Goal: Information Seeking & Learning: Learn about a topic

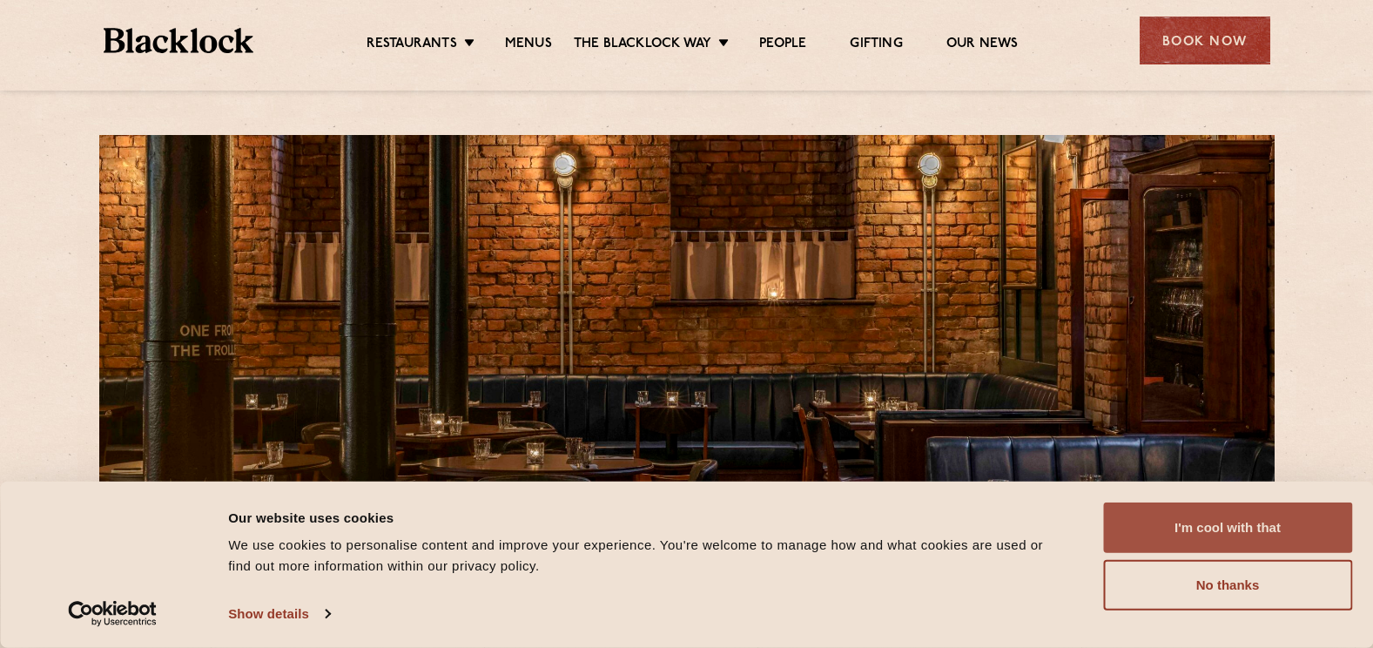
click at [1246, 538] on button "I'm cool with that" at bounding box center [1227, 527] width 249 height 51
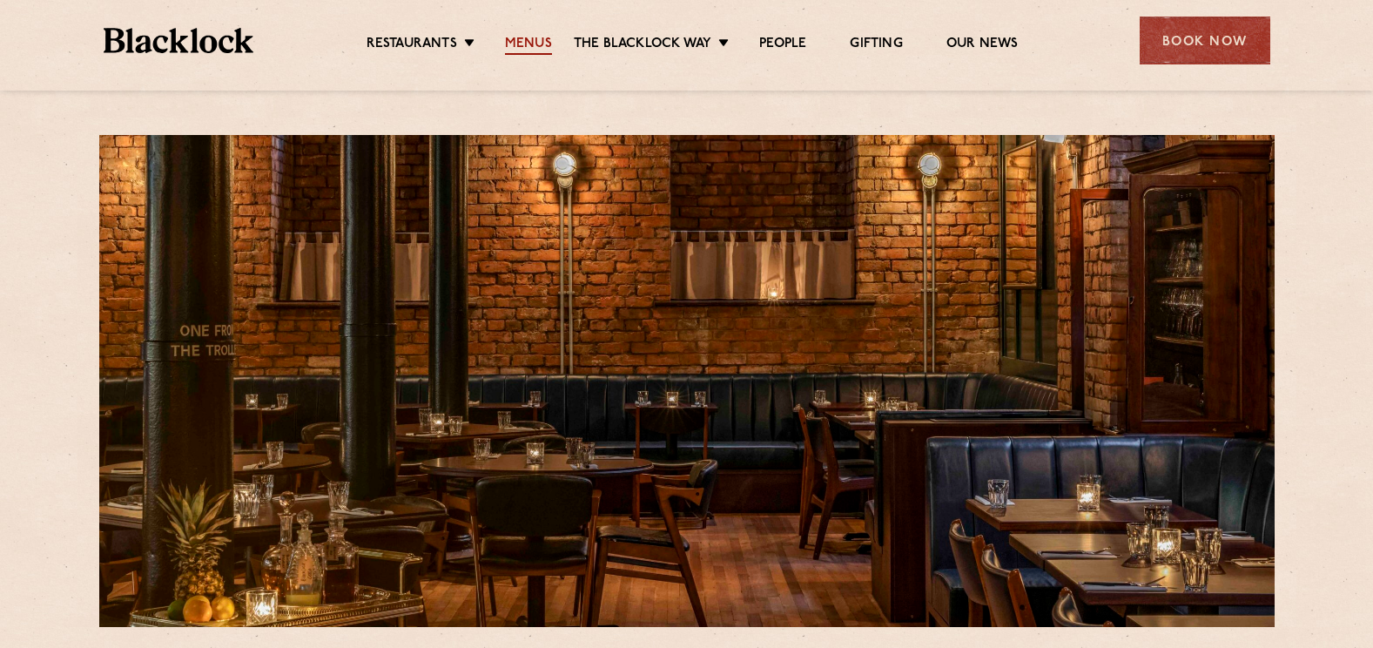
click at [549, 39] on link "Menus" at bounding box center [528, 45] width 47 height 19
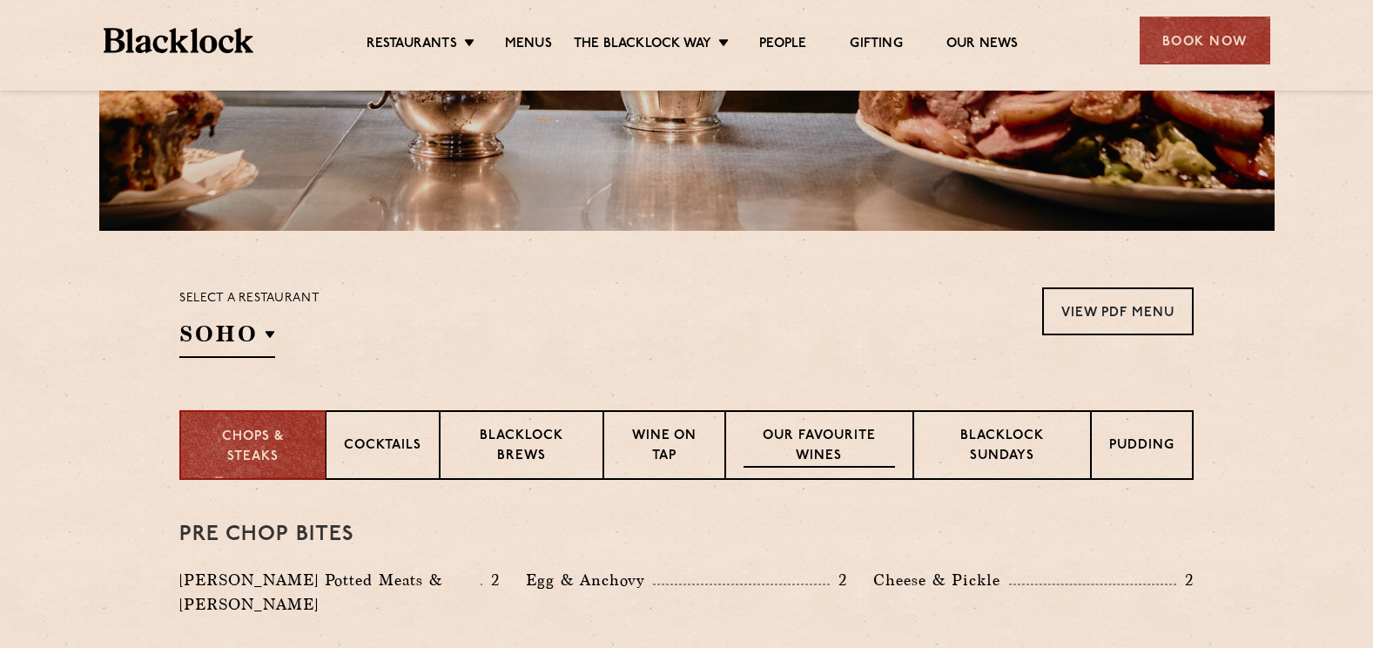
scroll to position [522, 0]
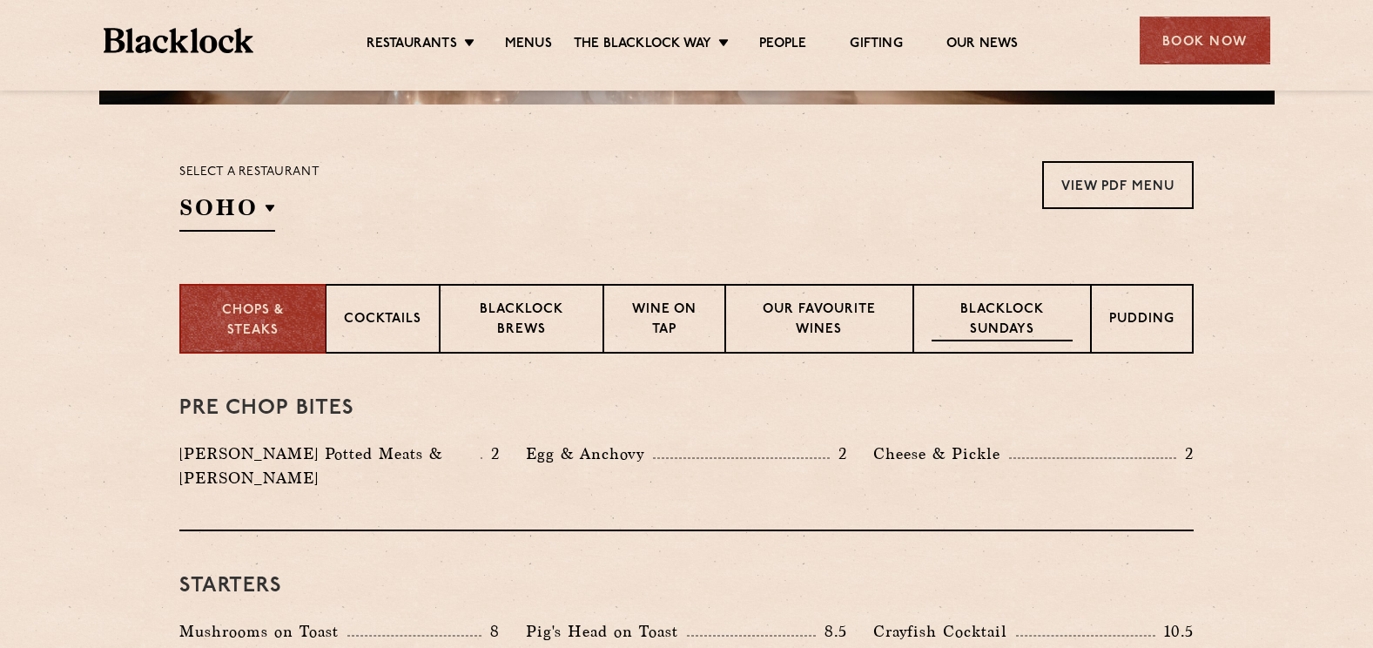
click at [992, 315] on p "Blacklock Sundays" at bounding box center [1002, 320] width 141 height 41
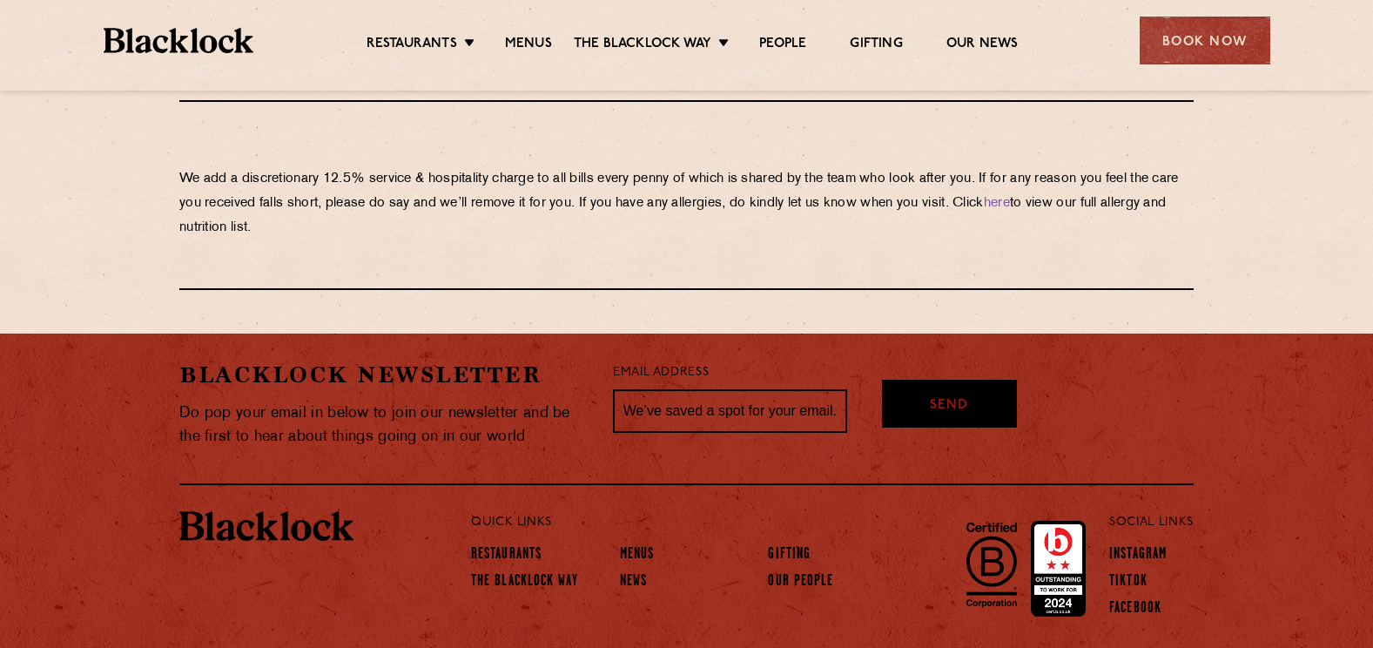
scroll to position [2066, 0]
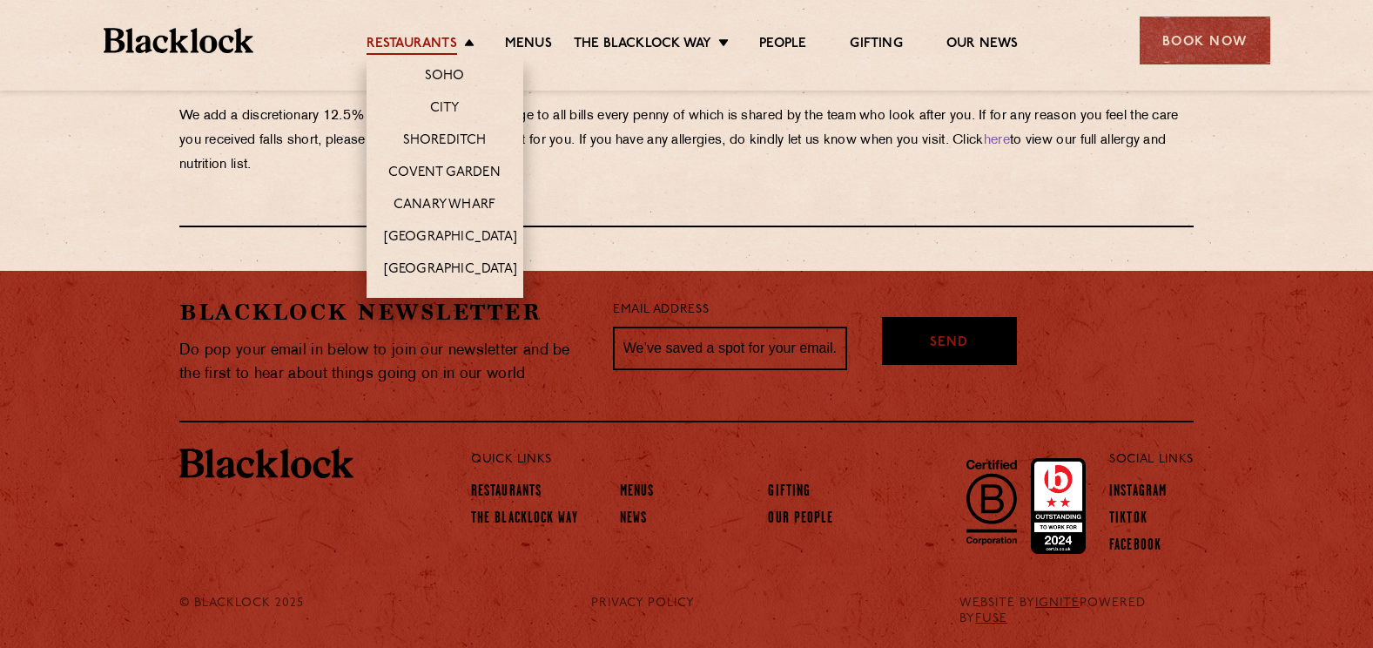
click at [435, 51] on link "Restaurants" at bounding box center [412, 45] width 91 height 19
